Goal: Task Accomplishment & Management: Complete application form

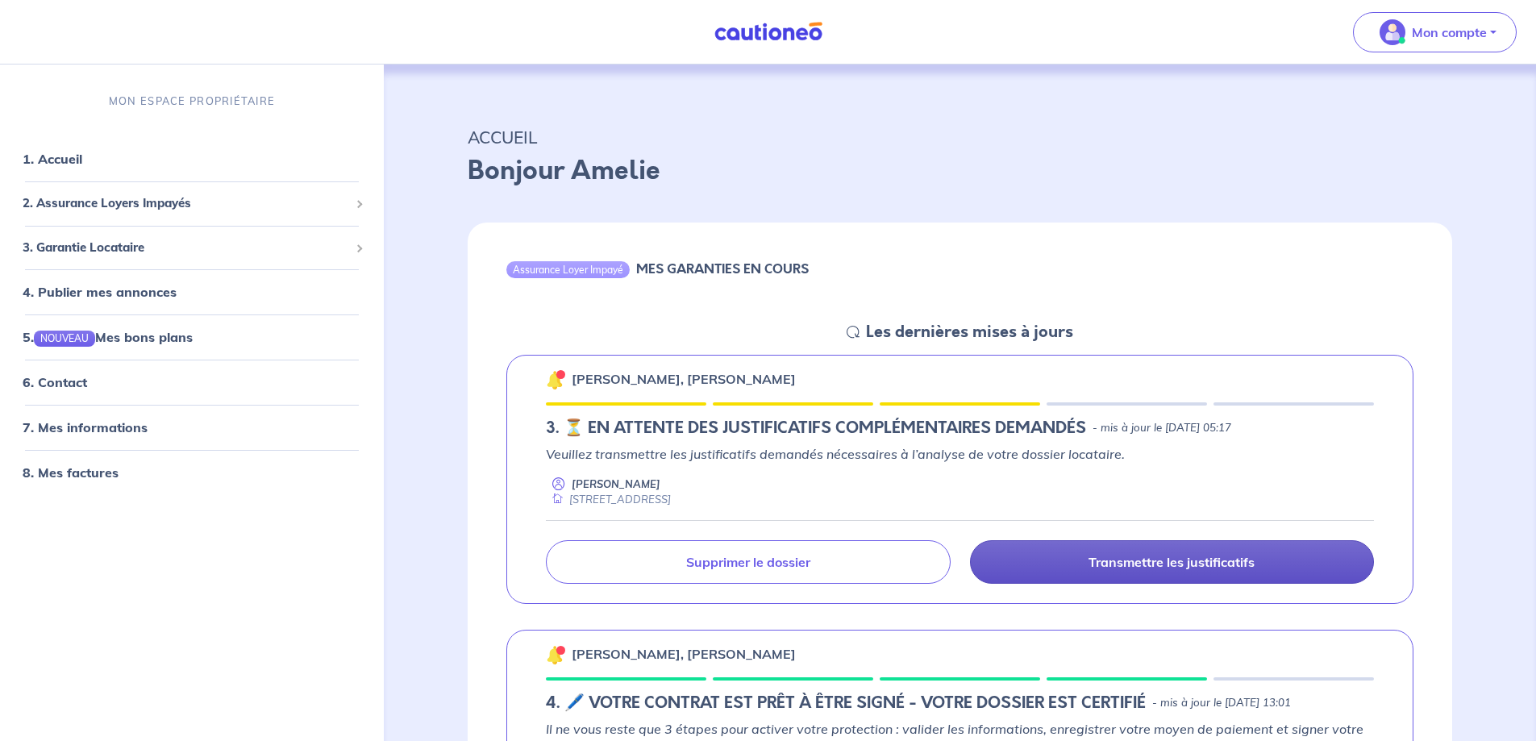
click at [1180, 560] on p "Transmettre les justificatifs" at bounding box center [1171, 562] width 166 height 16
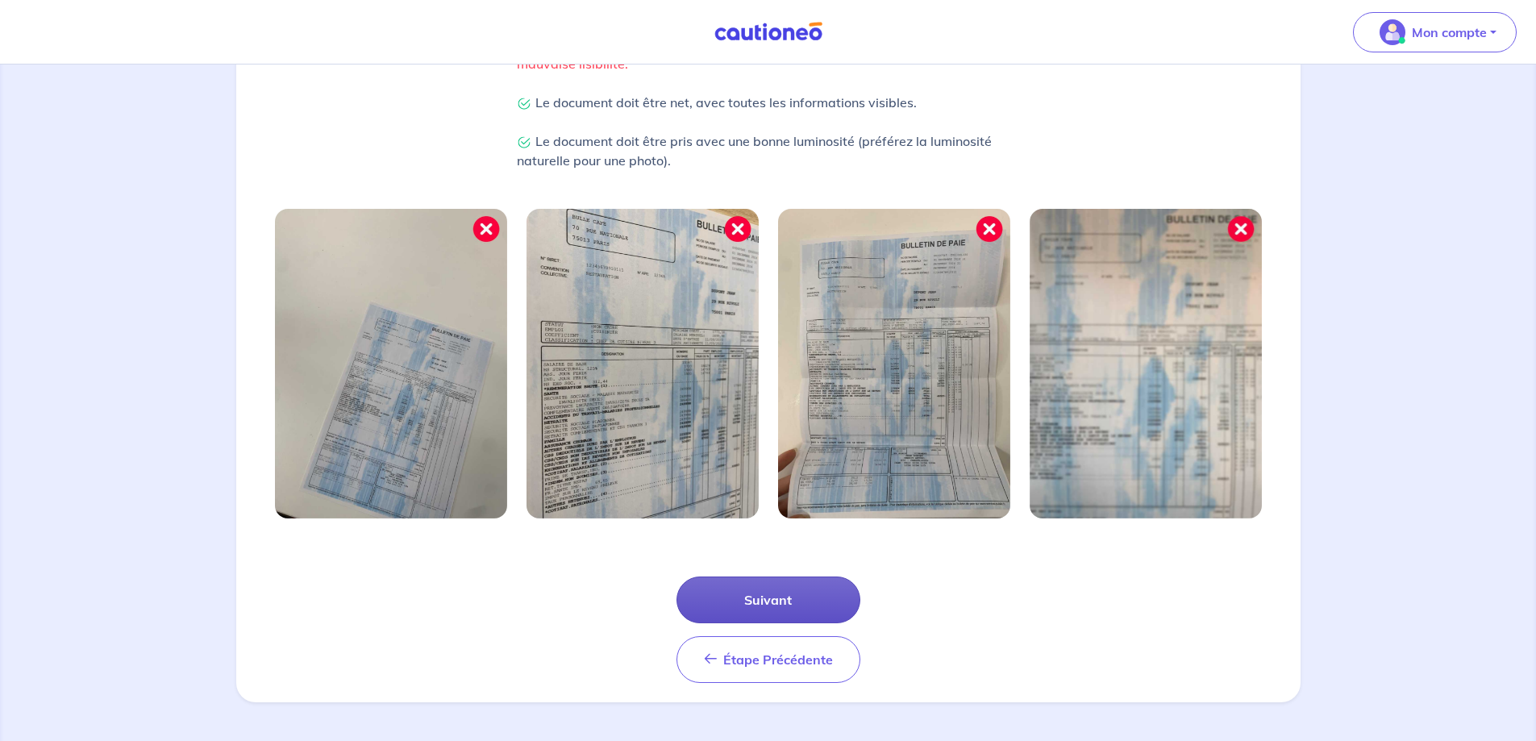
click at [749, 604] on button "Suivant" at bounding box center [768, 599] width 184 height 47
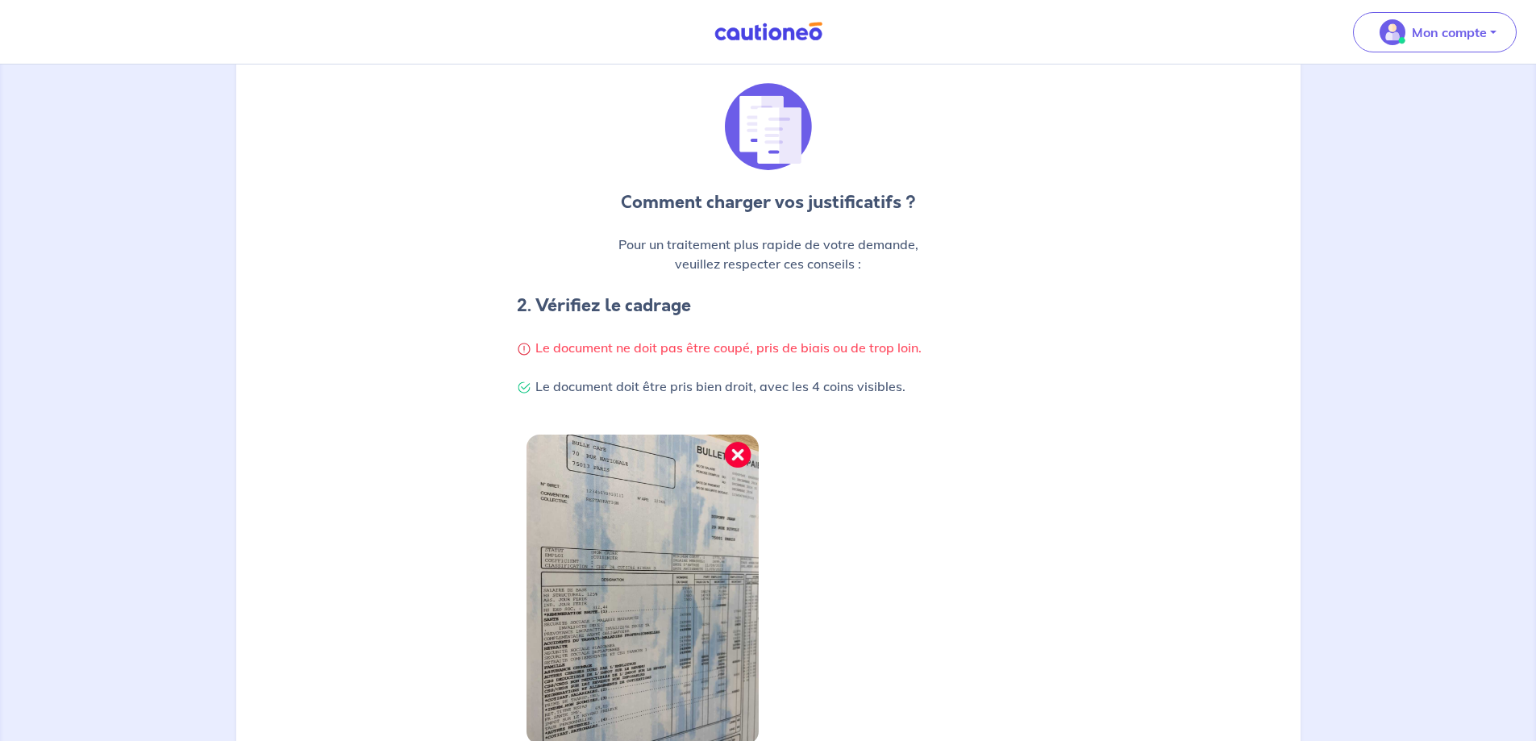
scroll to position [15, 0]
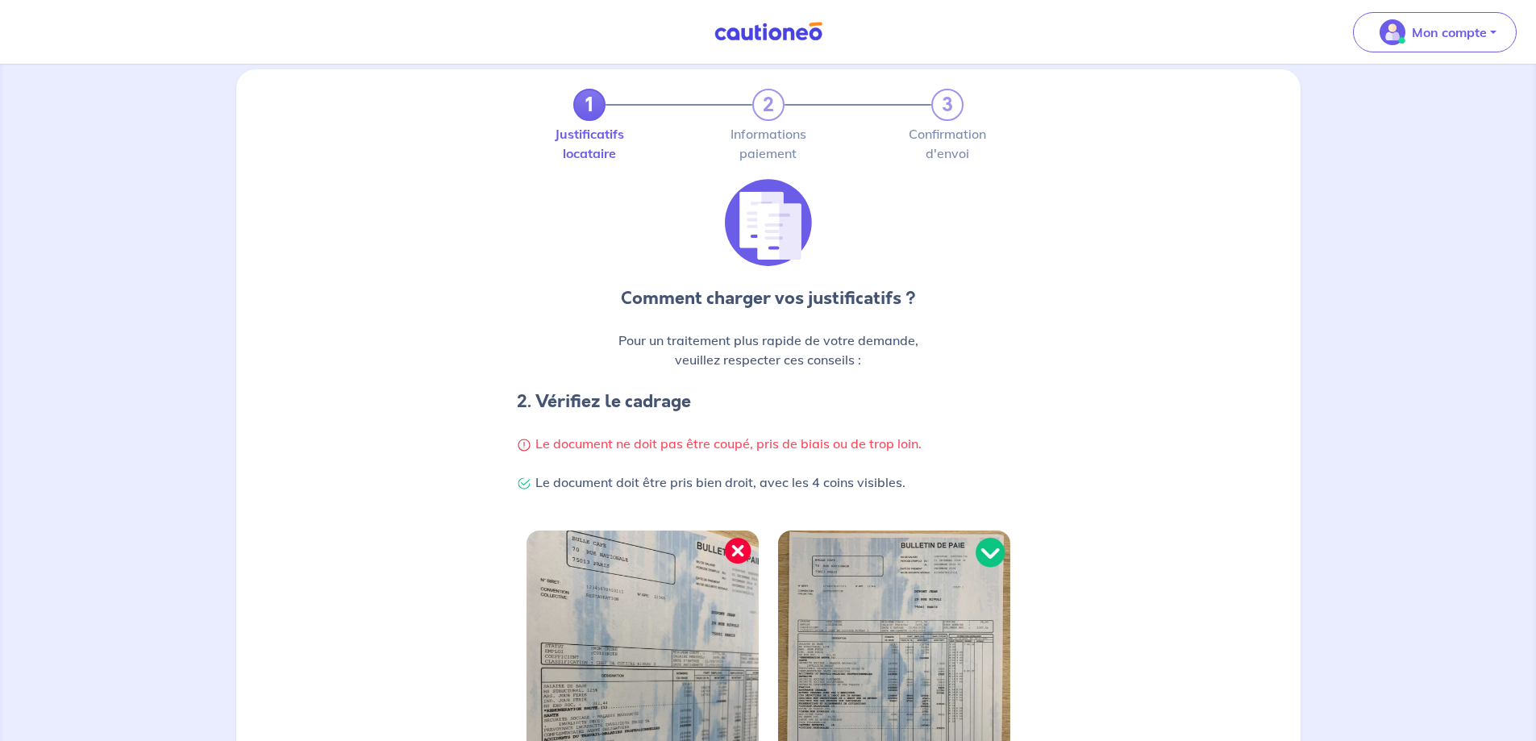
click at [749, 604] on img at bounding box center [642, 685] width 232 height 310
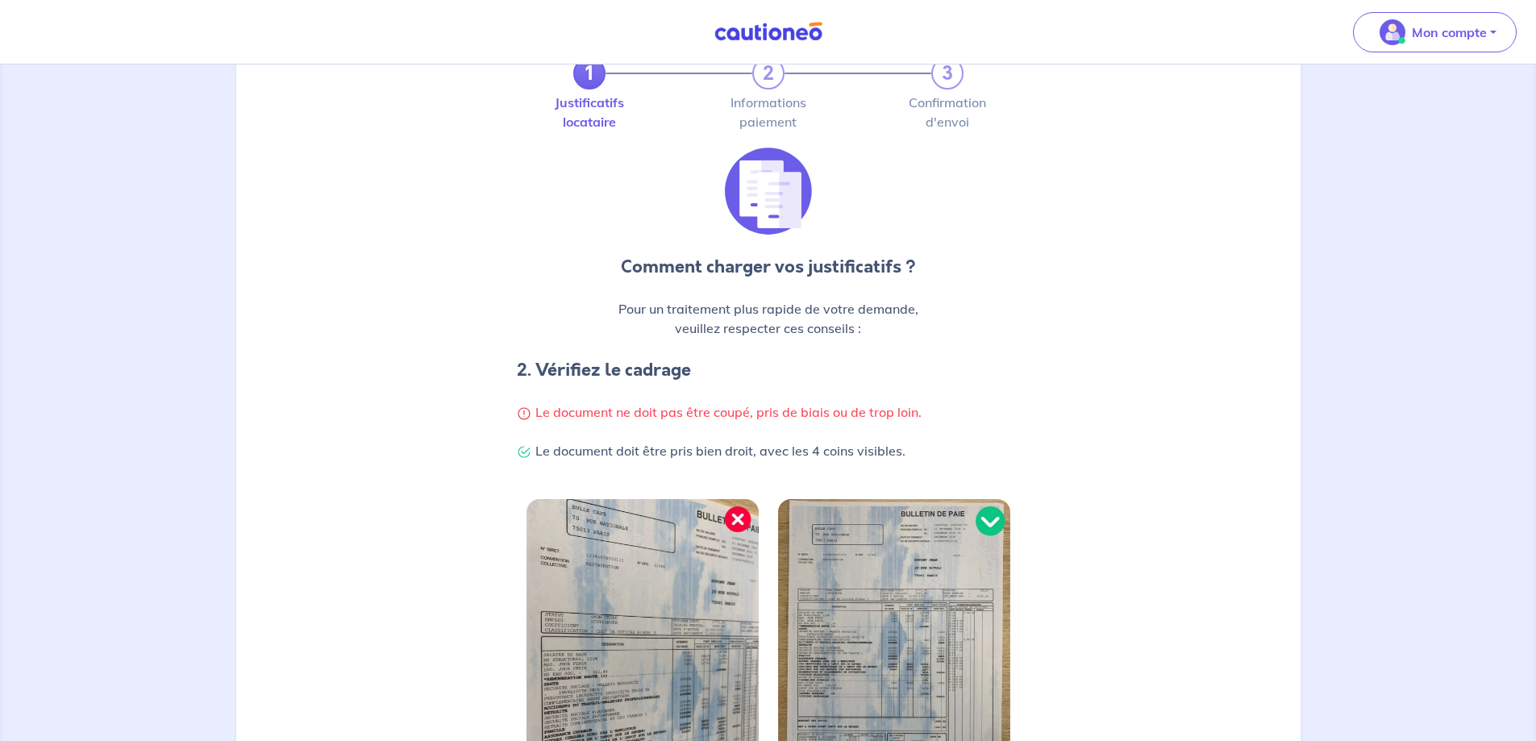
scroll to position [336, 0]
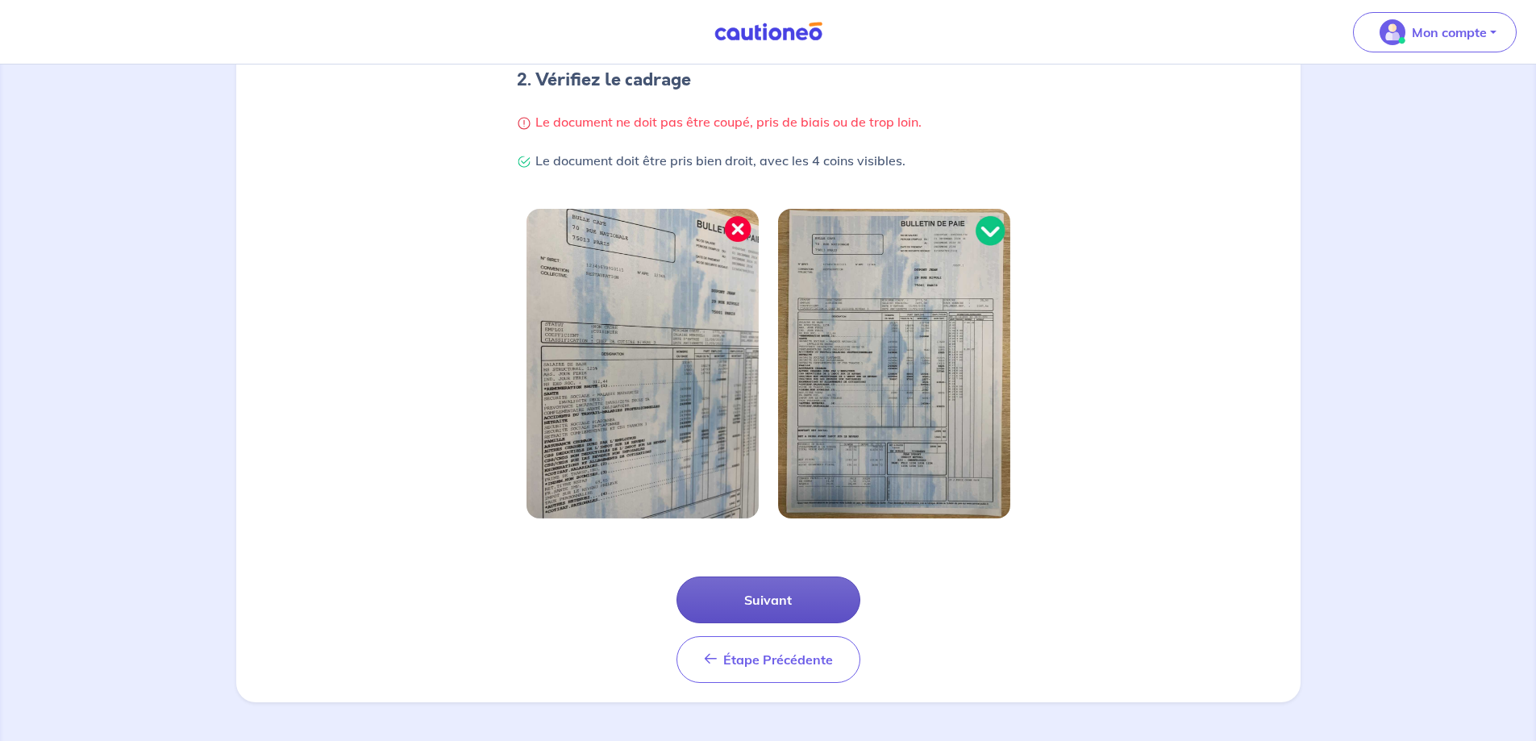
click at [734, 594] on button "Suivant" at bounding box center [768, 599] width 184 height 47
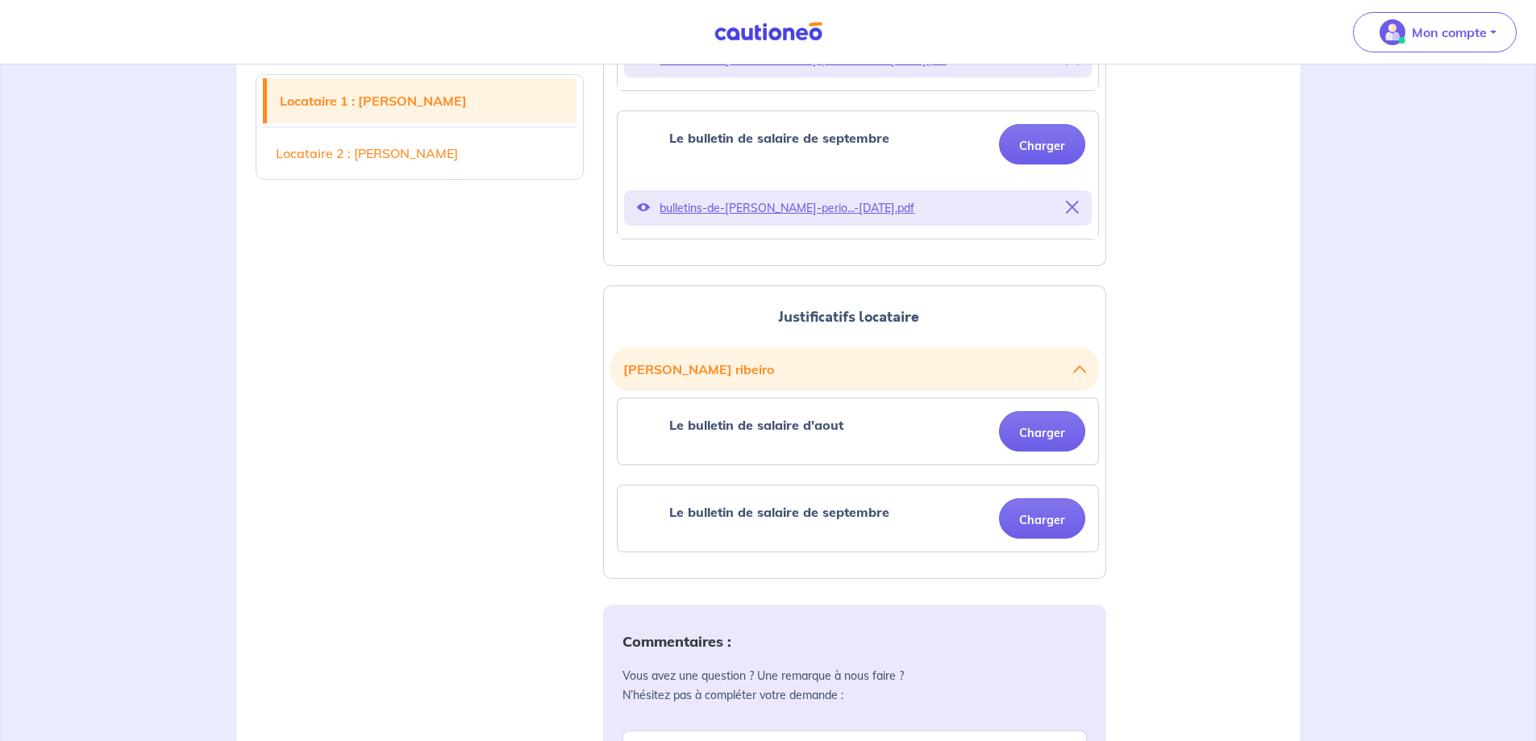
scroll to position [645, 0]
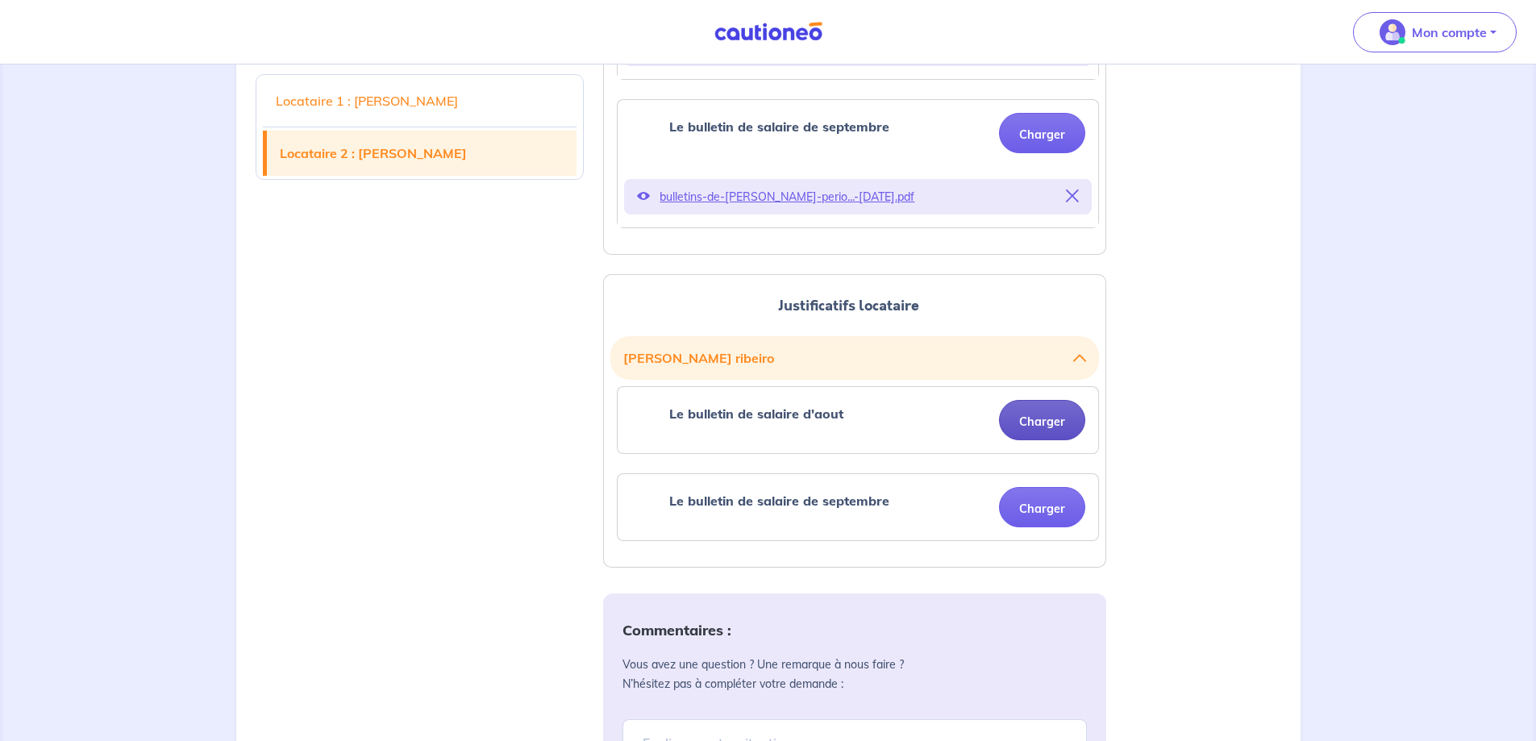
click at [1047, 423] on button "Charger" at bounding box center [1042, 420] width 86 height 40
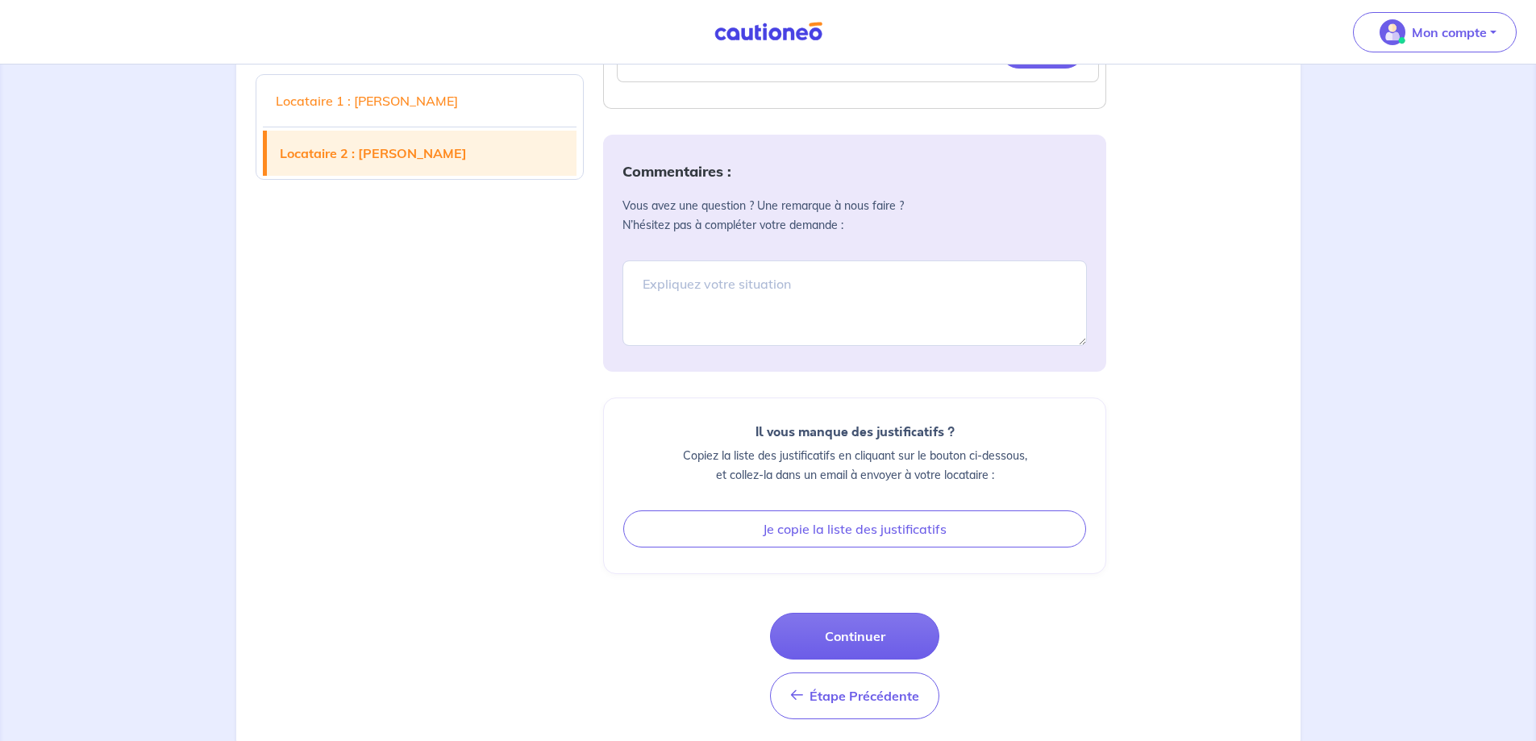
scroll to position [1121, 0]
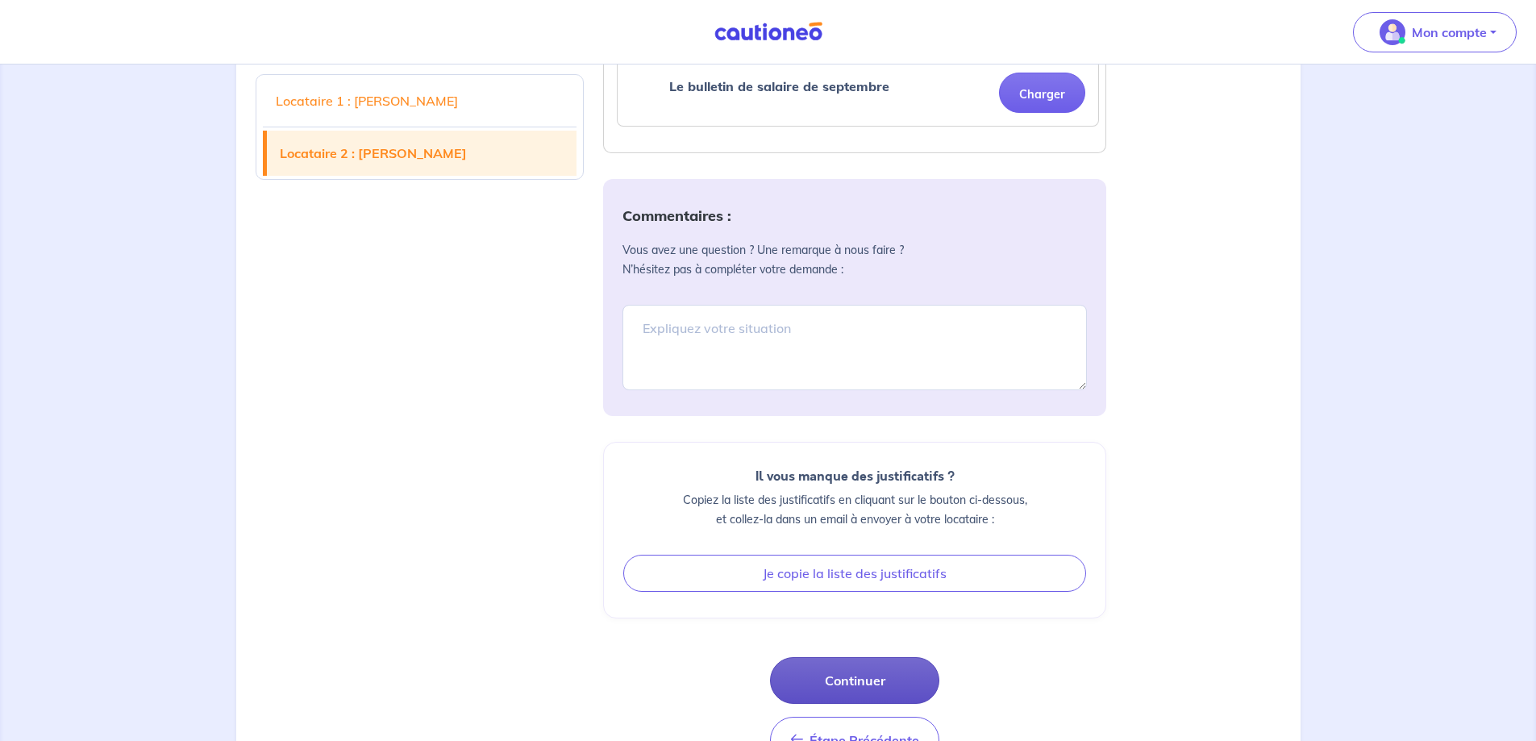
click at [855, 679] on button "Continuer" at bounding box center [854, 680] width 169 height 47
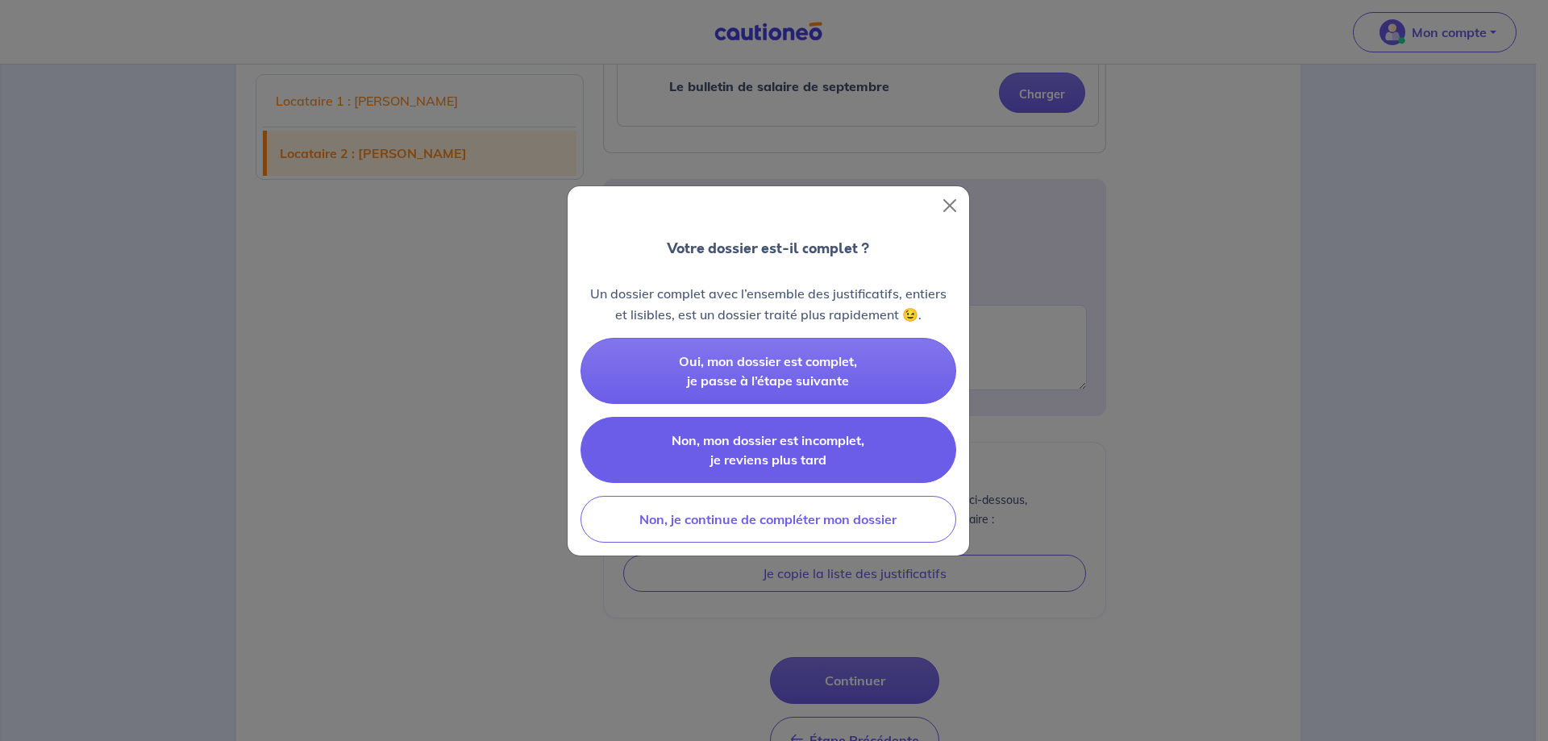
click at [778, 455] on span "Non, mon dossier est incomplet, je reviens plus tard" at bounding box center [768, 449] width 193 height 35
